Goal: Information Seeking & Learning: Learn about a topic

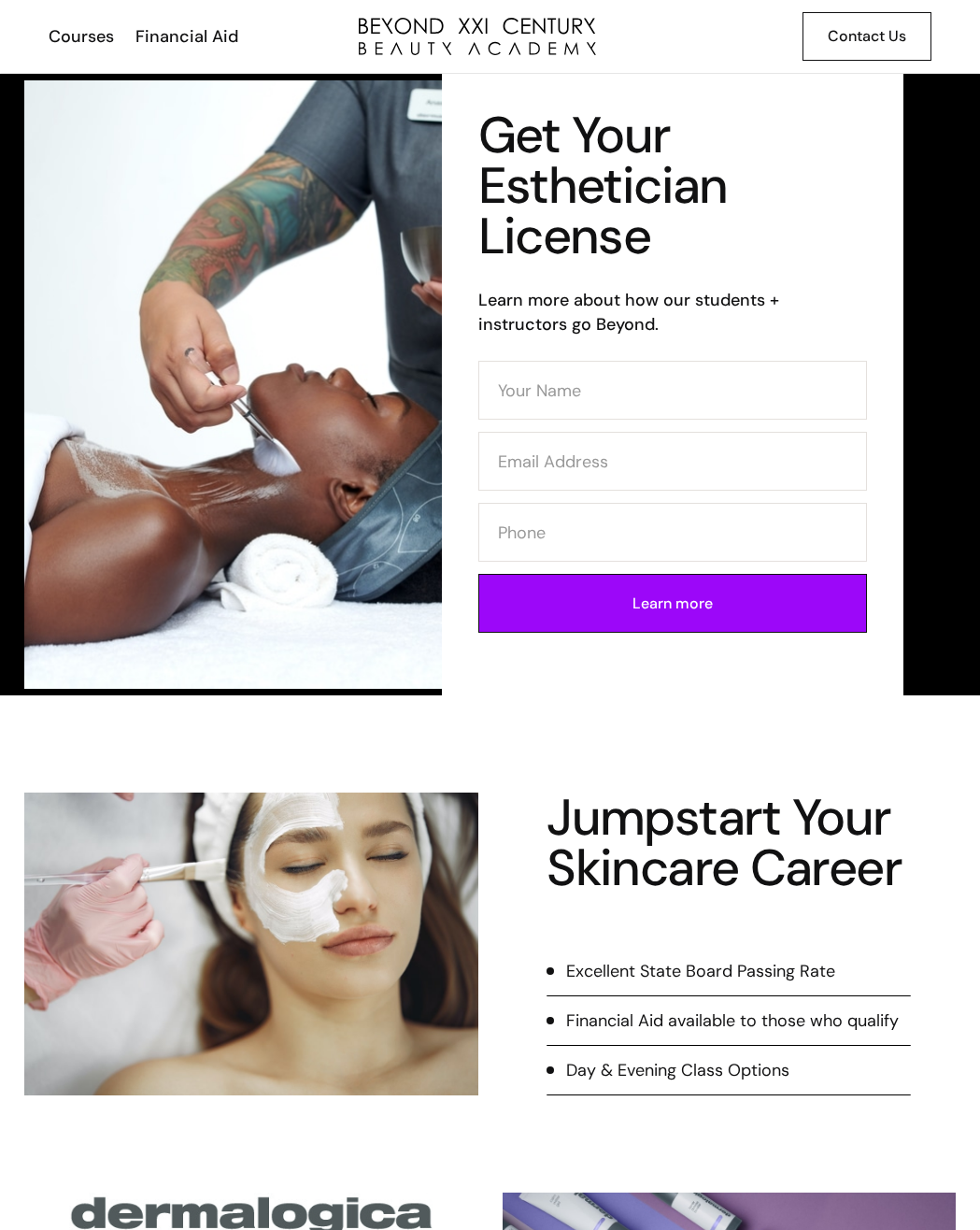
click at [884, 33] on div "Contact Us" at bounding box center [867, 36] width 79 height 24
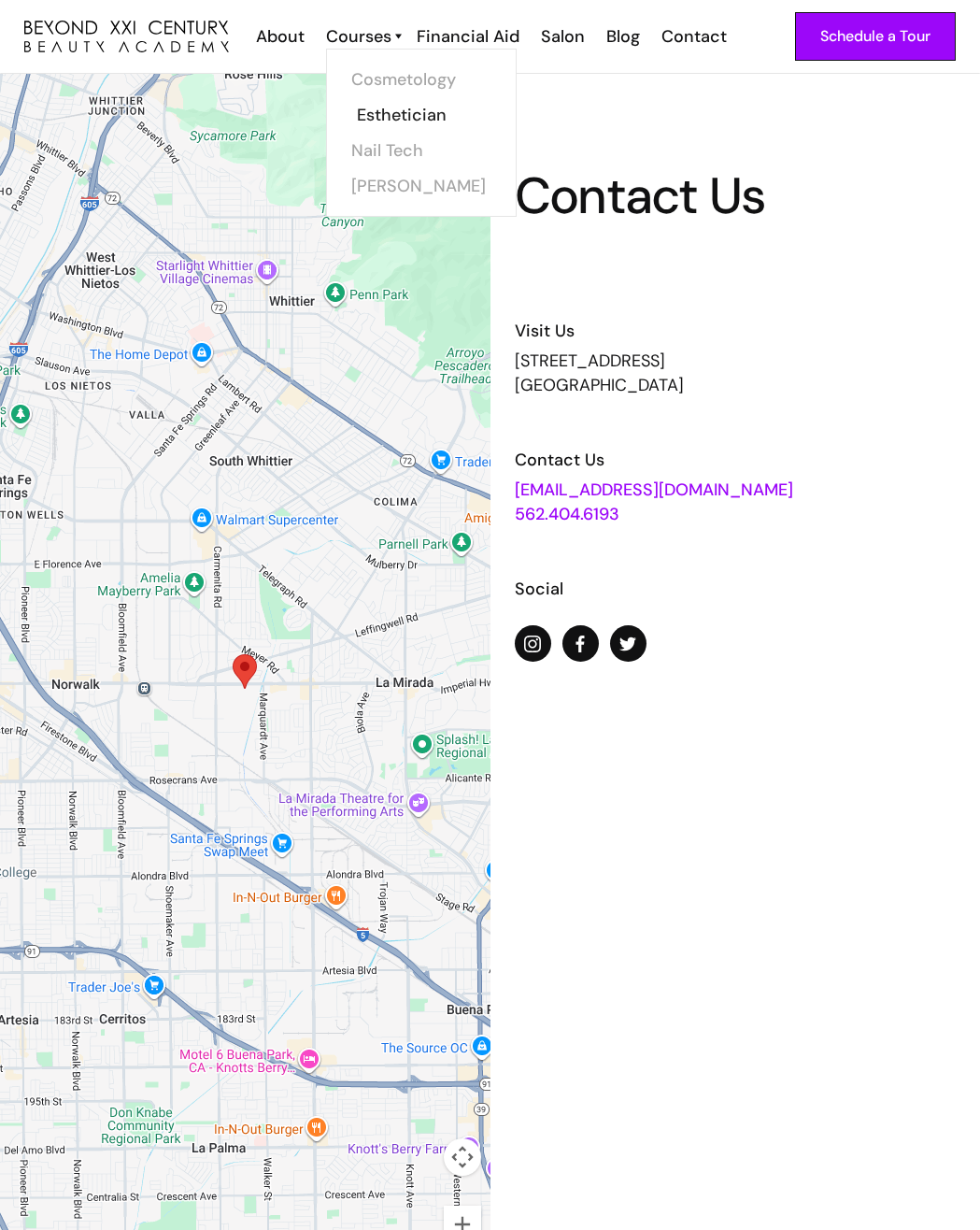
click at [371, 112] on link "Esthetician" at bounding box center [427, 115] width 140 height 36
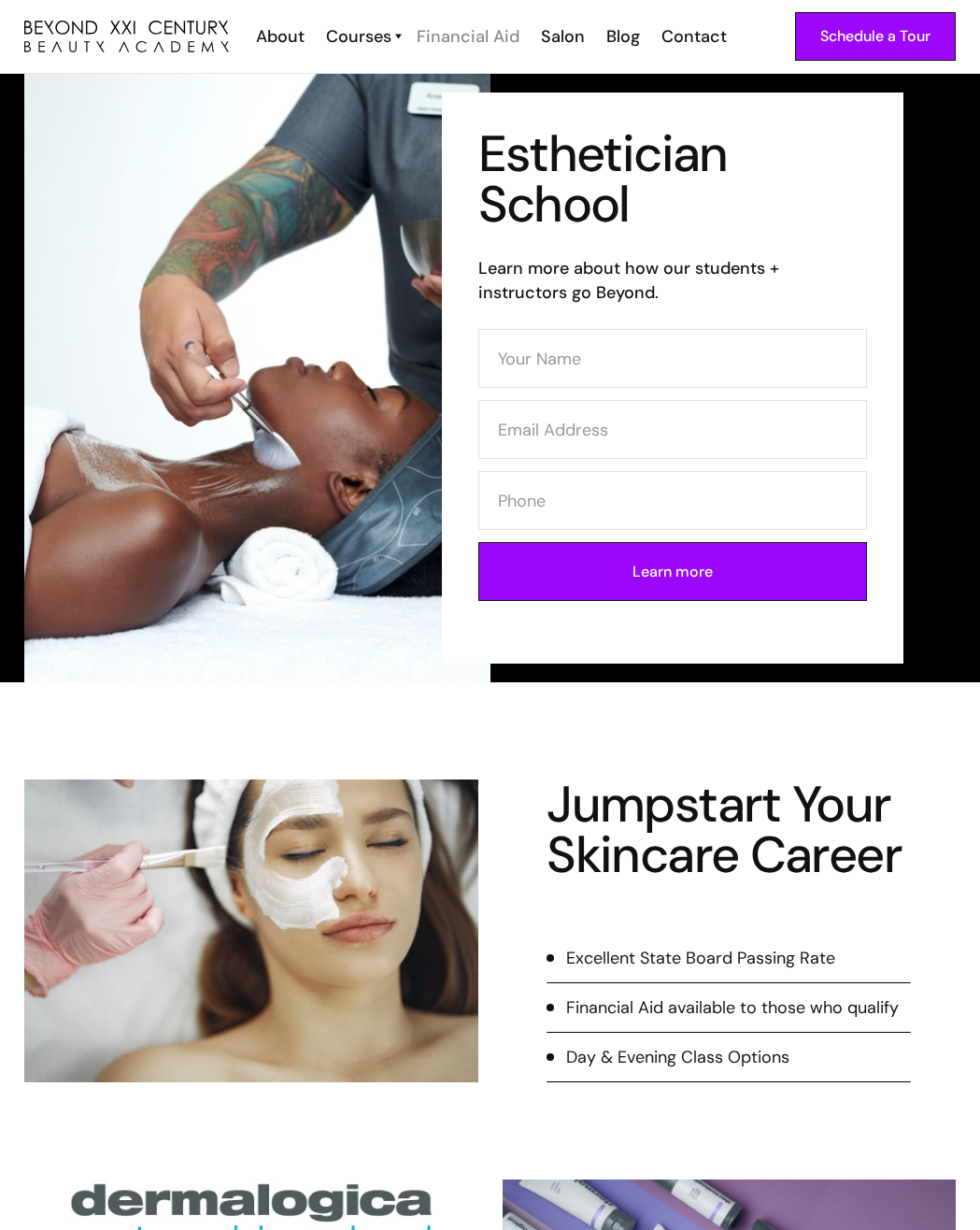
click at [440, 33] on div "Financial Aid" at bounding box center [468, 36] width 103 height 24
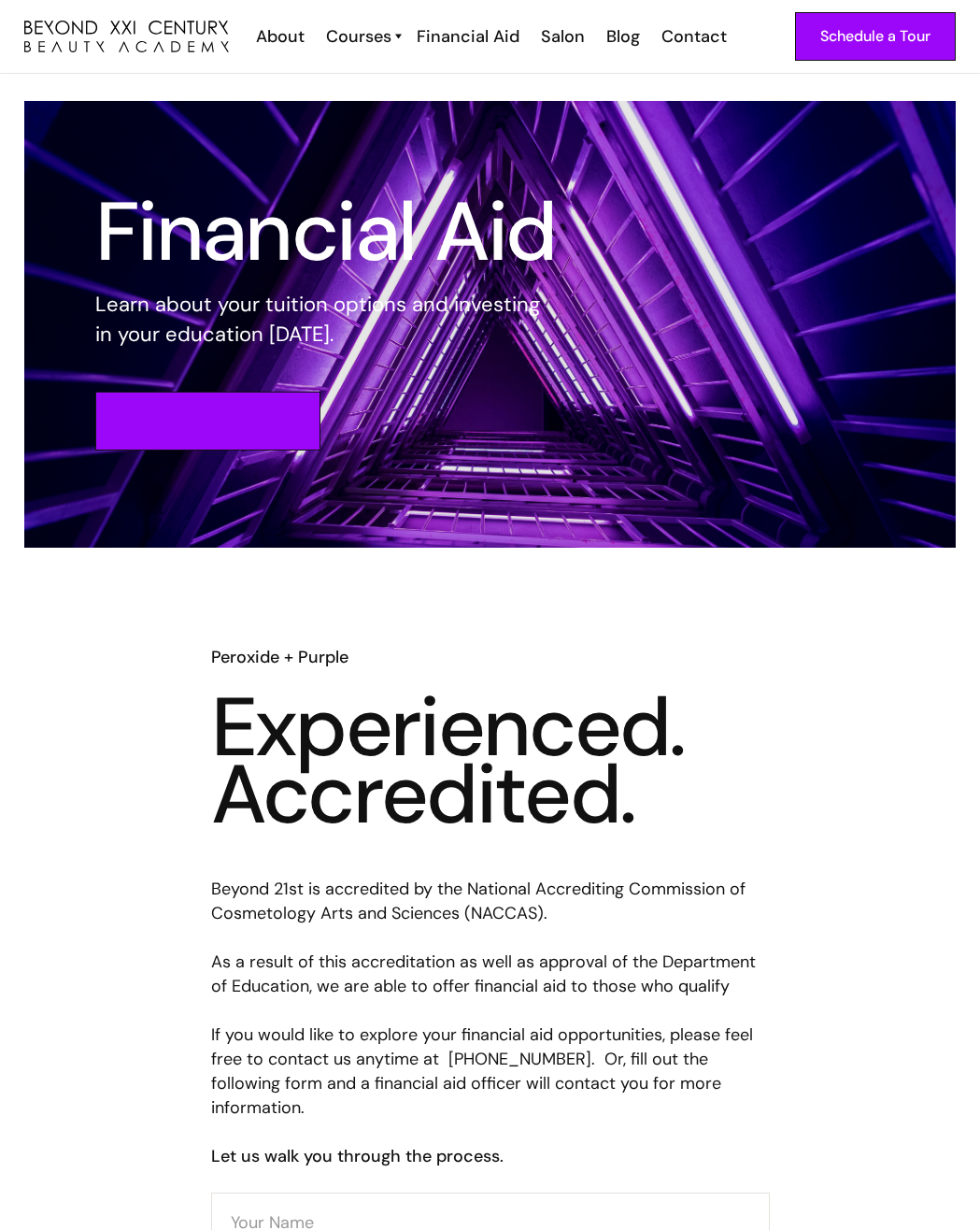
scroll to position [467, 0]
